Goal: Task Accomplishment & Management: Manage account settings

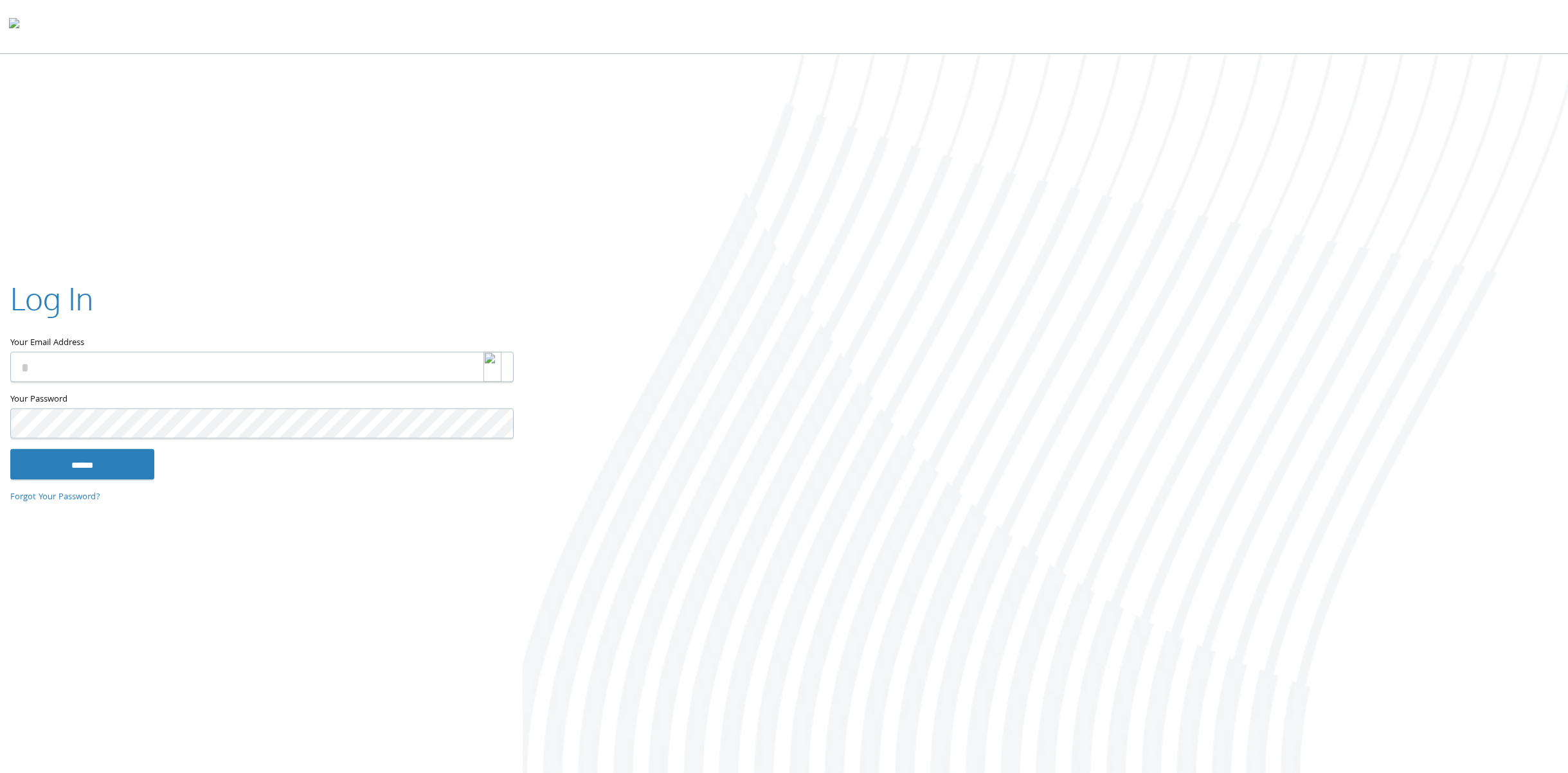
click at [502, 372] on div at bounding box center [498, 367] width 30 height 30
type input "**********"
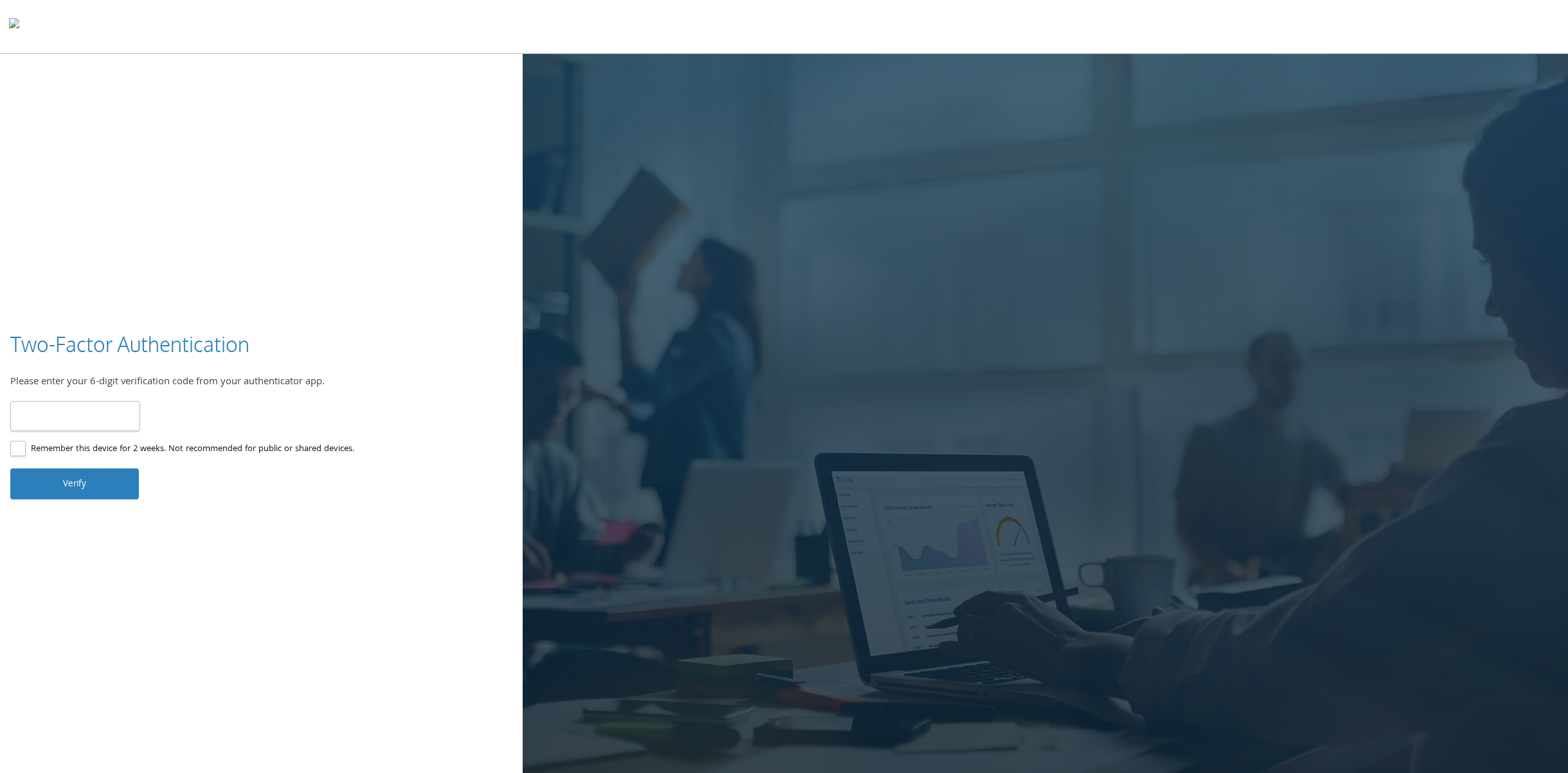
type input "******"
